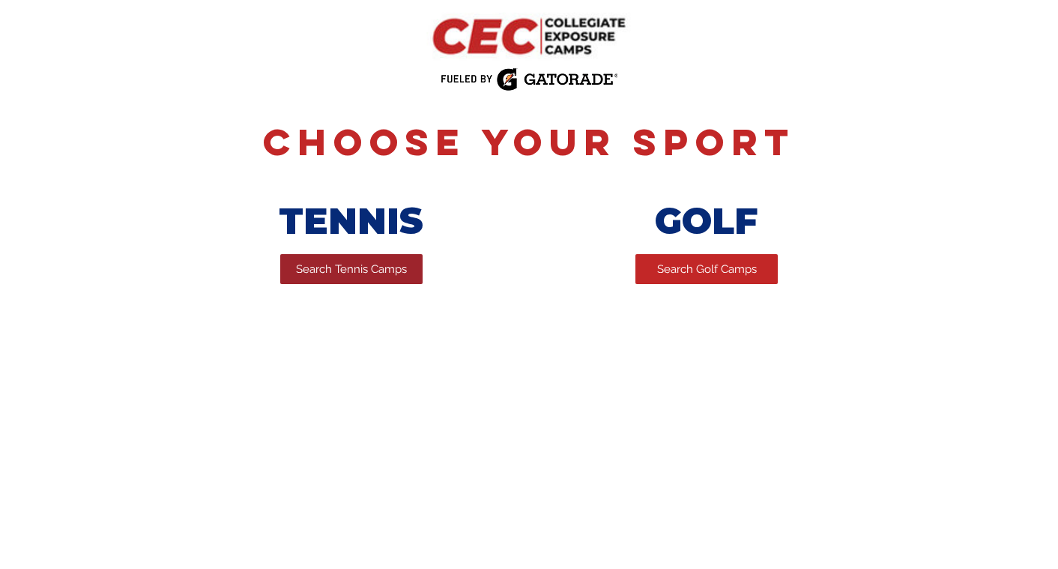
click at [318, 277] on span "Search Tennis Camps" at bounding box center [351, 270] width 111 height 16
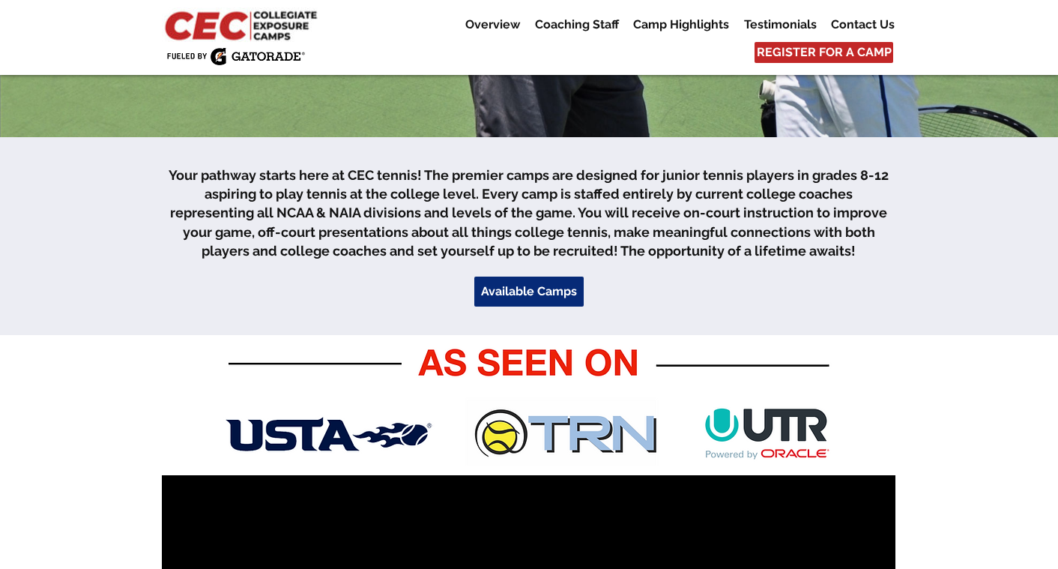
scroll to position [397, 0]
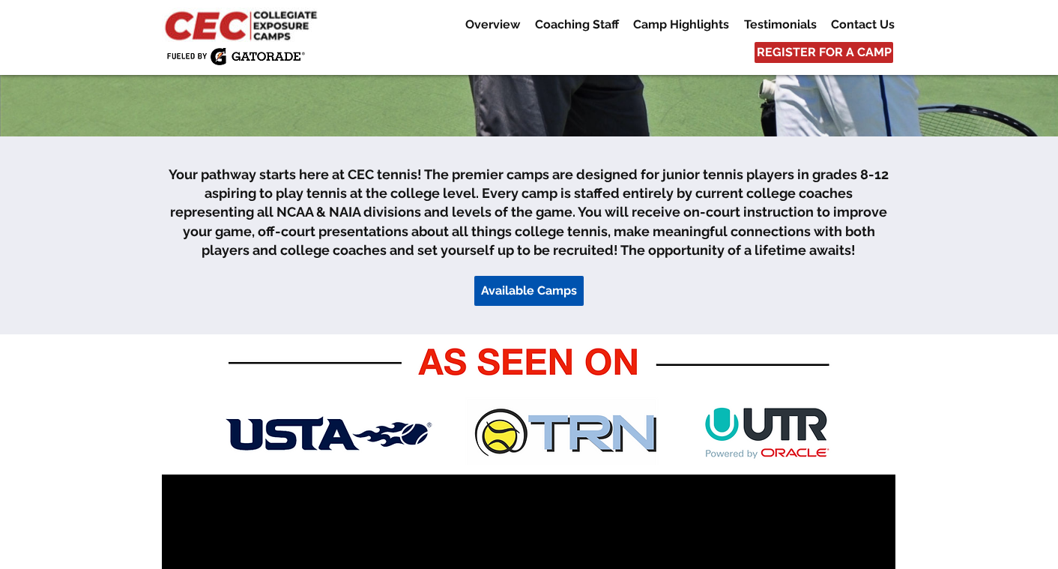
click at [533, 289] on span "Available Camps" at bounding box center [529, 291] width 96 height 16
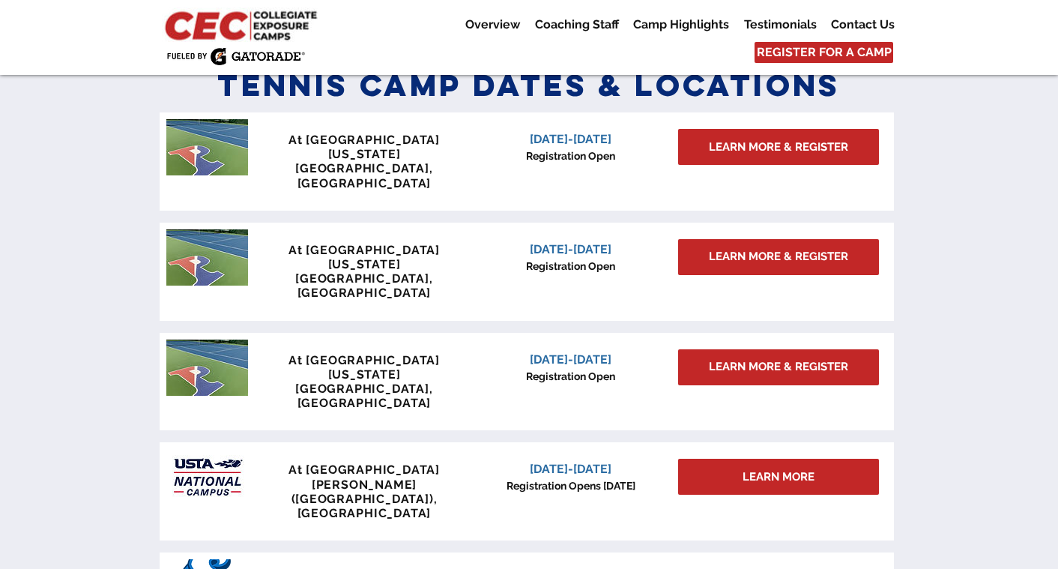
scroll to position [1255, 0]
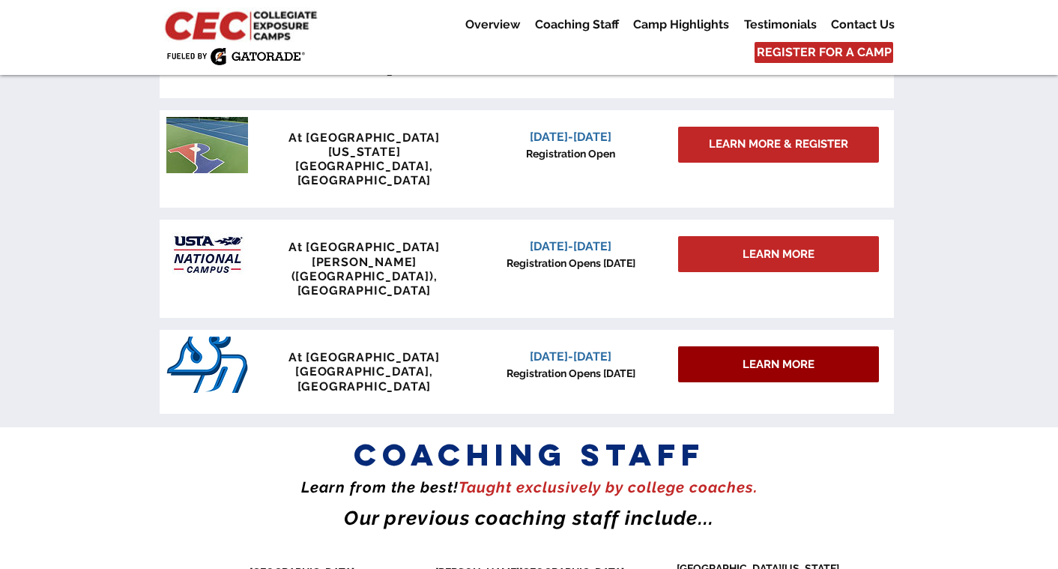
click at [777, 357] on span "LEARN MORE" at bounding box center [779, 365] width 72 height 16
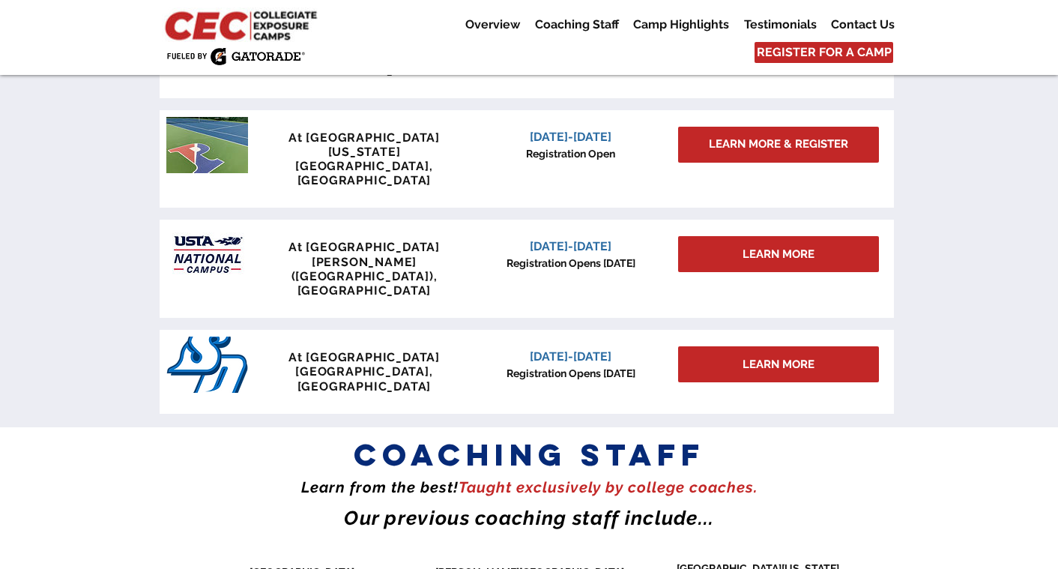
scroll to position [1479, 0]
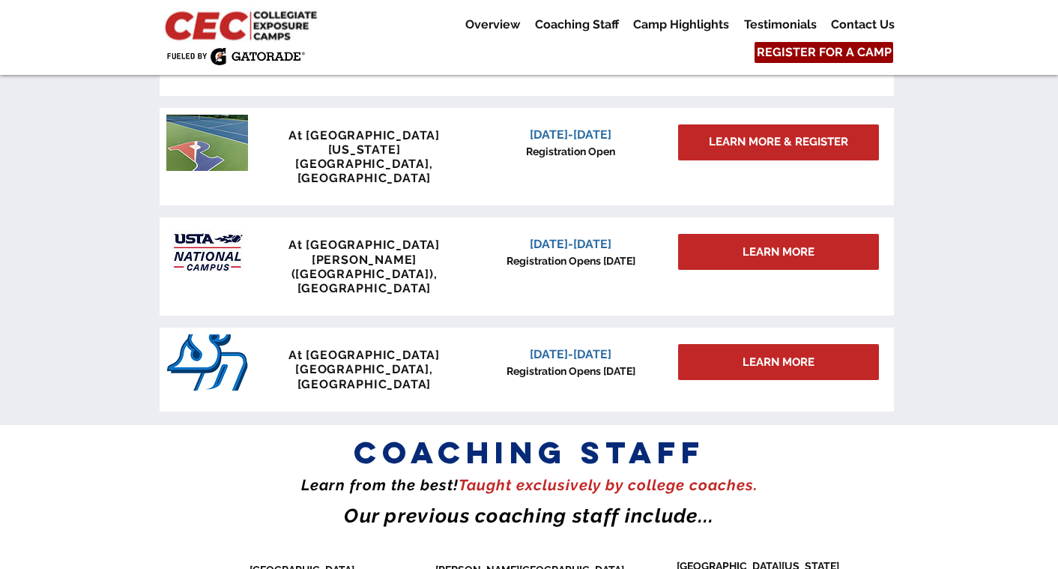
click at [797, 56] on span "REGISTER FOR A CAMP" at bounding box center [824, 52] width 135 height 16
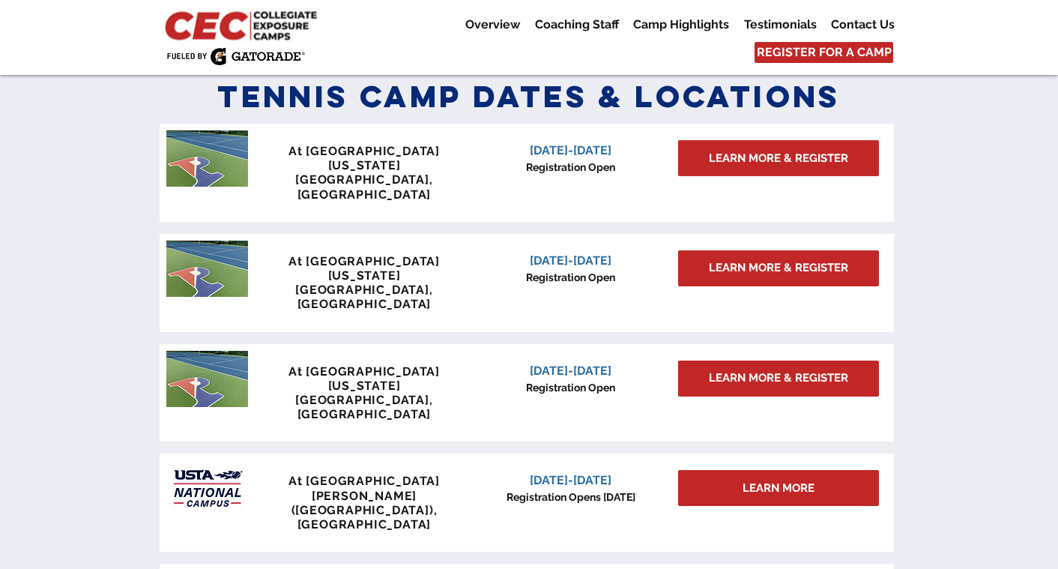
scroll to position [1233, 0]
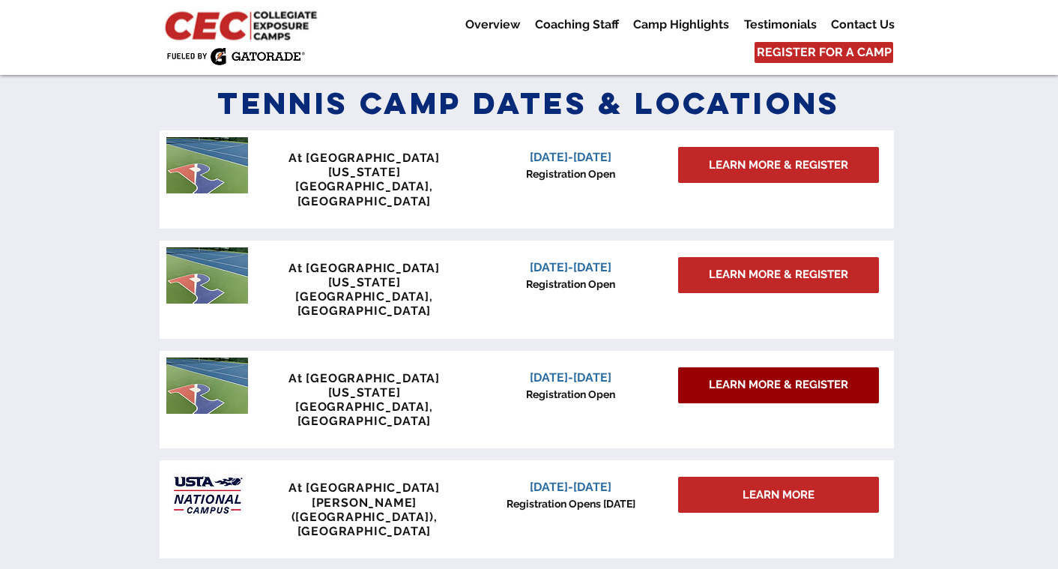
click at [756, 367] on link "LEARN MORE & REGISTER" at bounding box center [778, 385] width 201 height 36
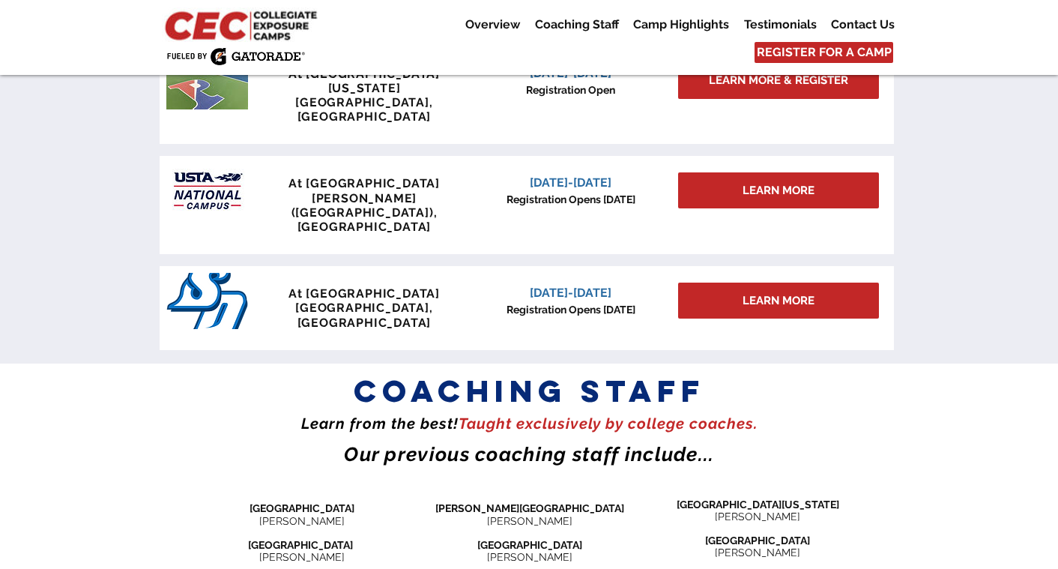
scroll to position [1542, 0]
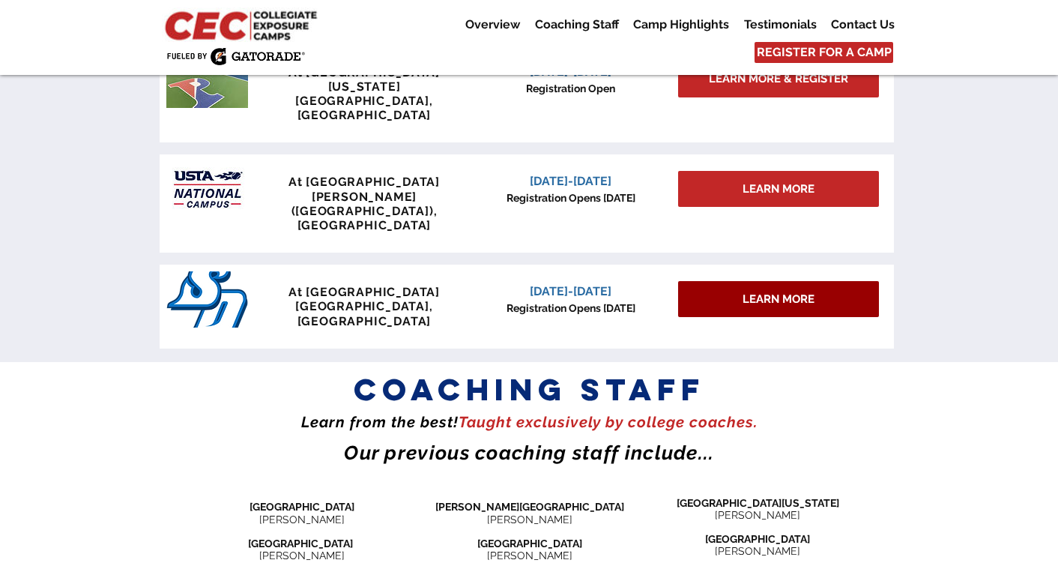
click at [743, 292] on span "LEARN MORE" at bounding box center [779, 300] width 72 height 16
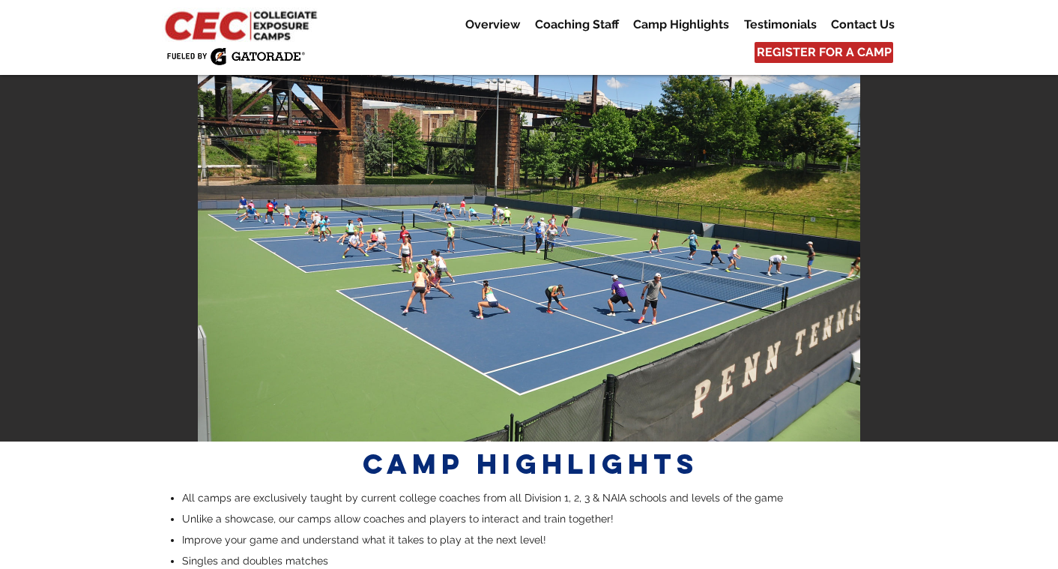
scroll to position [2720, 0]
